Goal: Task Accomplishment & Management: Use online tool/utility

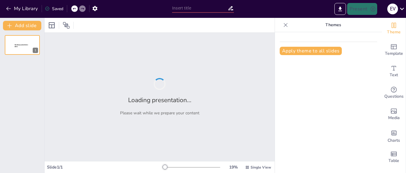
type input "[MEDICAL_DATA]: Definición y Mecanismos de Conducción"
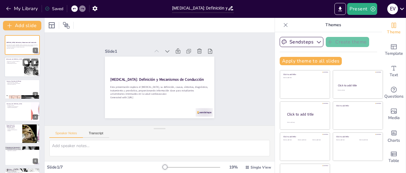
click at [26, 75] on div at bounding box center [32, 67] width 22 height 18
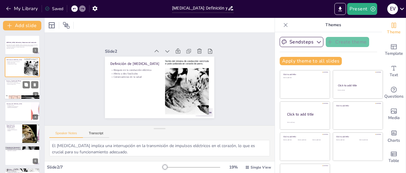
click at [18, 91] on div at bounding box center [22, 89] width 36 height 20
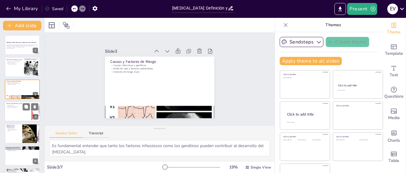
click at [17, 110] on div at bounding box center [22, 111] width 36 height 20
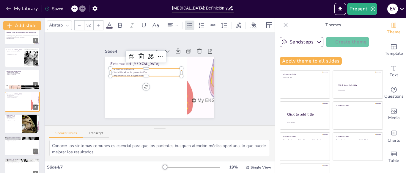
click at [119, 66] on div "Síntomas del [MEDICAL_DATA] Síntomas comunes Variabilidad en la presentación Im…" at bounding box center [158, 87] width 120 height 83
click at [60, 92] on div "Slide 1 [MEDICAL_DATA]: Definición y Mecanismos de Conducción Esta presentación…" at bounding box center [159, 79] width 245 height 138
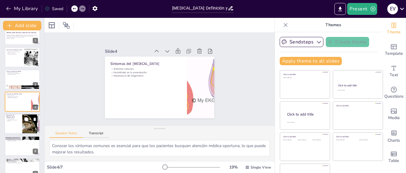
click at [12, 118] on p "Evaluación clínica" at bounding box center [13, 117] width 14 height 1
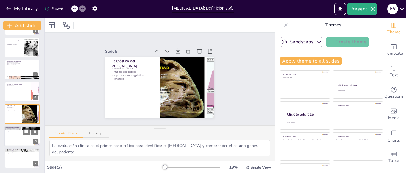
click at [17, 136] on div at bounding box center [22, 136] width 36 height 20
type textarea "Los tratamientos médicos son esenciales para controlar los síntomas y prevenir …"
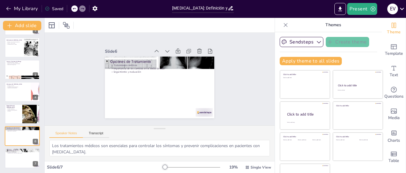
click at [73, 158] on div "Los tratamientos médicos son esenciales para controlar los síntomas y prevenir …" at bounding box center [160, 150] width 230 height 21
click at [90, 148] on textarea "Los tratamientos médicos son esenciales para controlar los síntomas y prevenir …" at bounding box center [159, 148] width 221 height 16
click at [107, 148] on textarea "Los tratamientos médicos son esenciales para controlar los síntomas y prevenir …" at bounding box center [159, 148] width 221 height 16
click at [97, 134] on button "Transcript" at bounding box center [96, 134] width 26 height 7
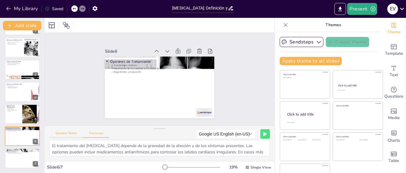
click at [71, 132] on button "Speaker Notes" at bounding box center [66, 134] width 34 height 7
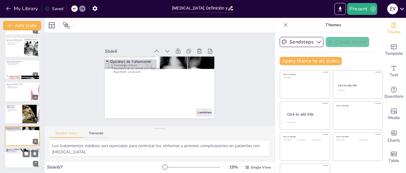
click at [23, 149] on p "Pronóstico y Prevención" at bounding box center [22, 150] width 32 height 2
type textarea "Comprender que el pronóstico puede variar es importante para gestionar las expe…"
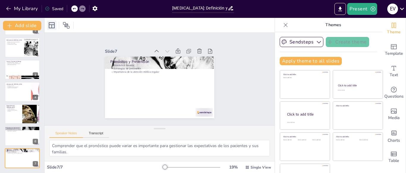
click at [49, 24] on icon at bounding box center [52, 25] width 6 height 6
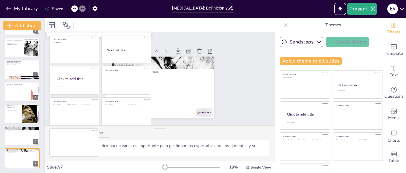
click at [49, 24] on icon at bounding box center [52, 25] width 6 height 6
